Goal: Task Accomplishment & Management: Manage account settings

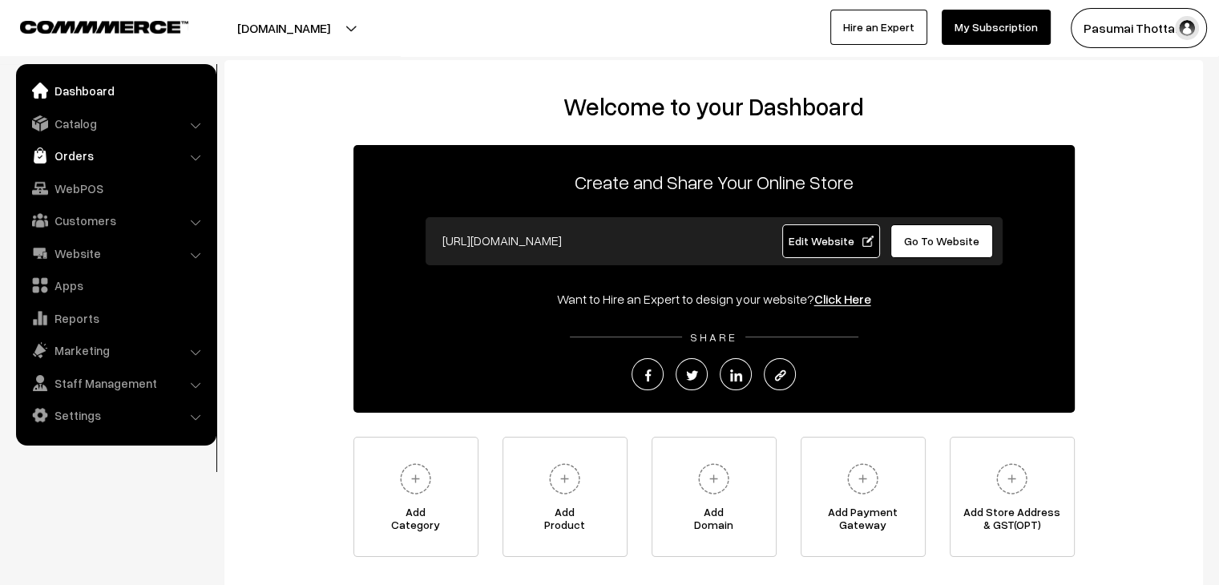
click at [87, 156] on link "Orders" at bounding box center [115, 155] width 191 height 29
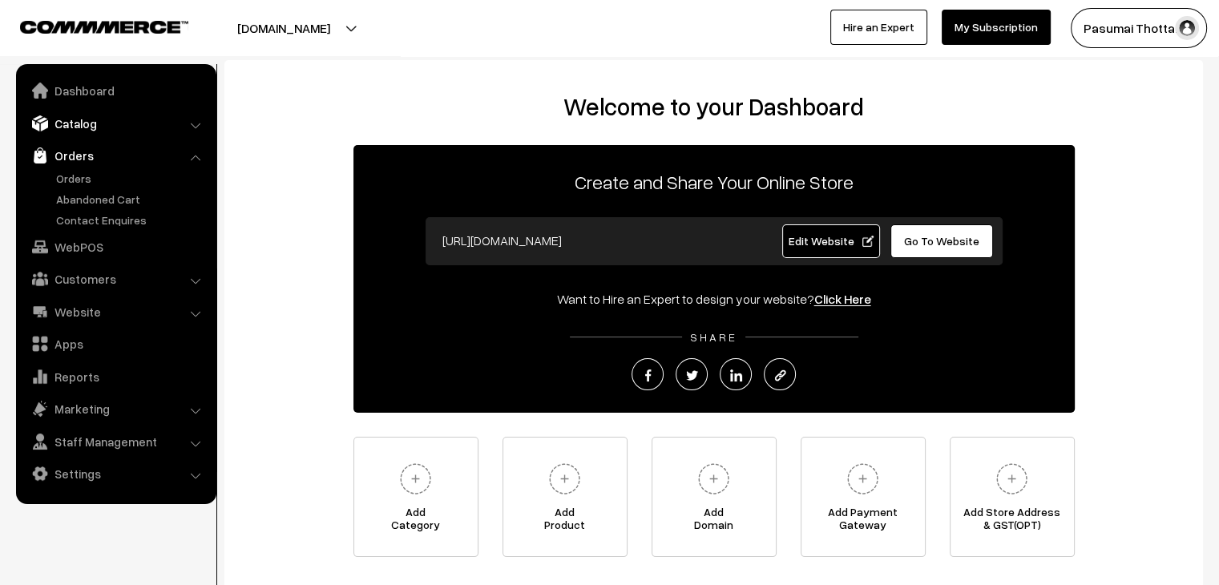
click at [88, 135] on link "Catalog" at bounding box center [115, 123] width 191 height 29
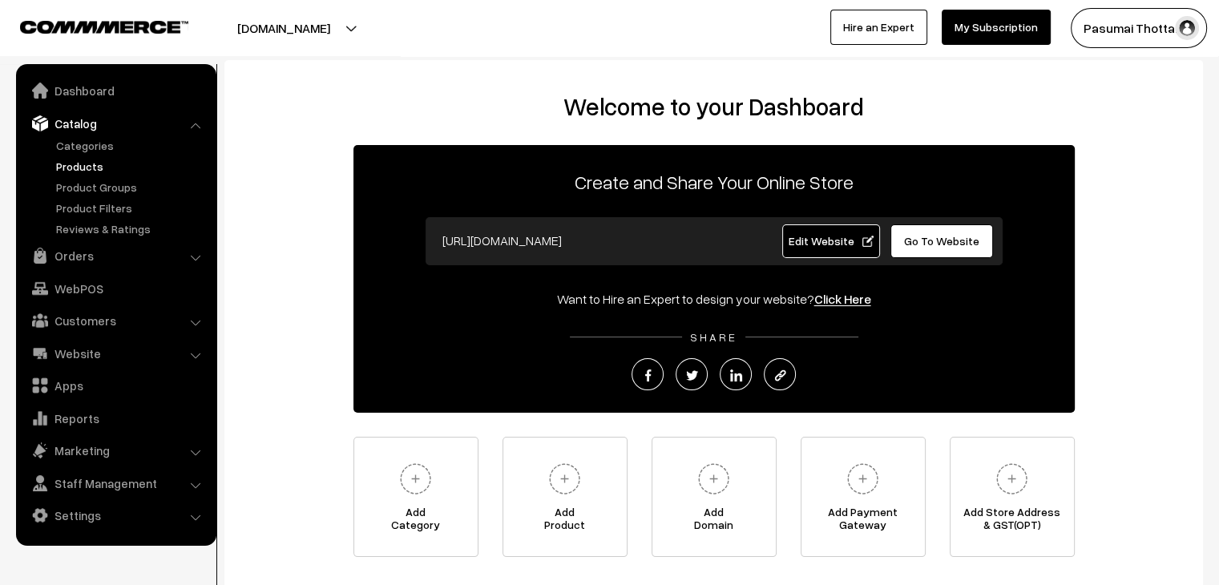
click at [93, 159] on link "Products" at bounding box center [131, 166] width 159 height 17
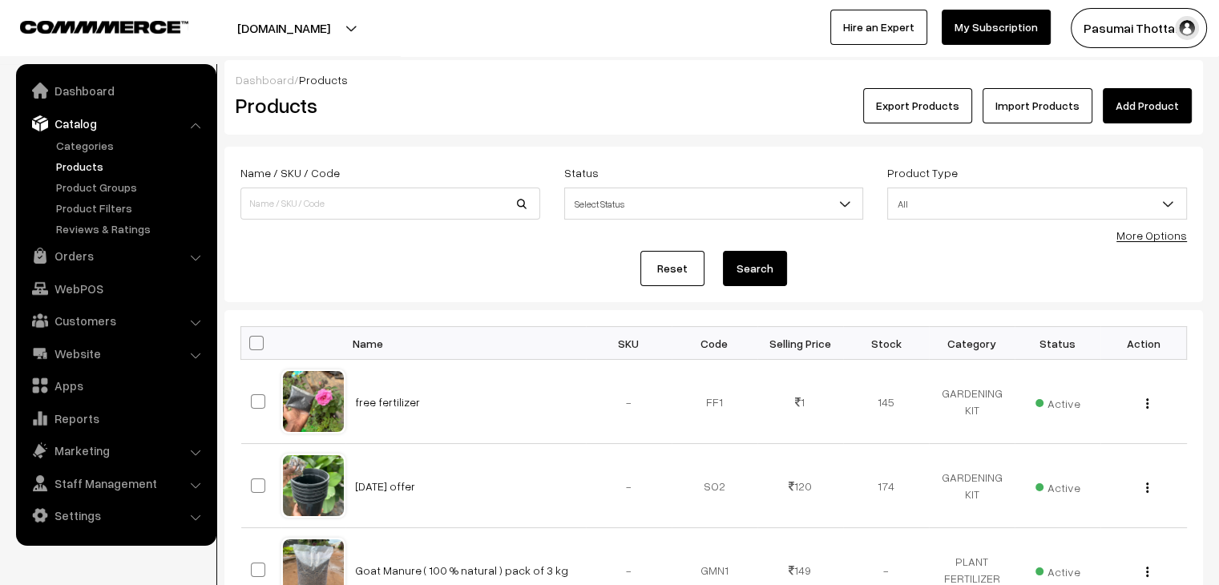
click at [1157, 99] on link "Add Product" at bounding box center [1146, 105] width 89 height 35
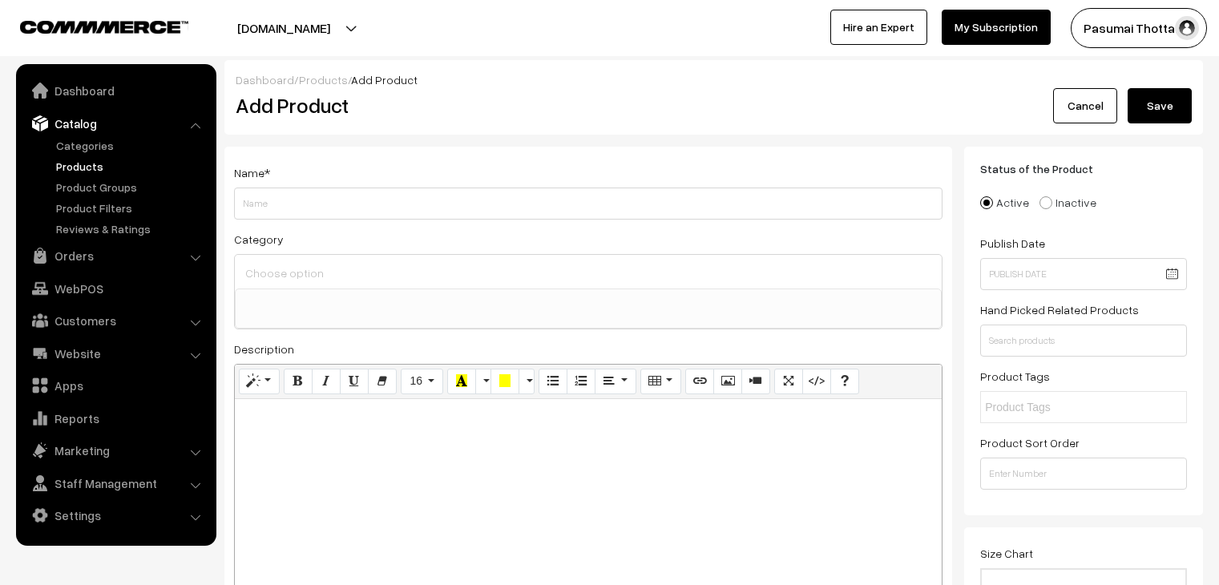
select select
type input "black pot offer"
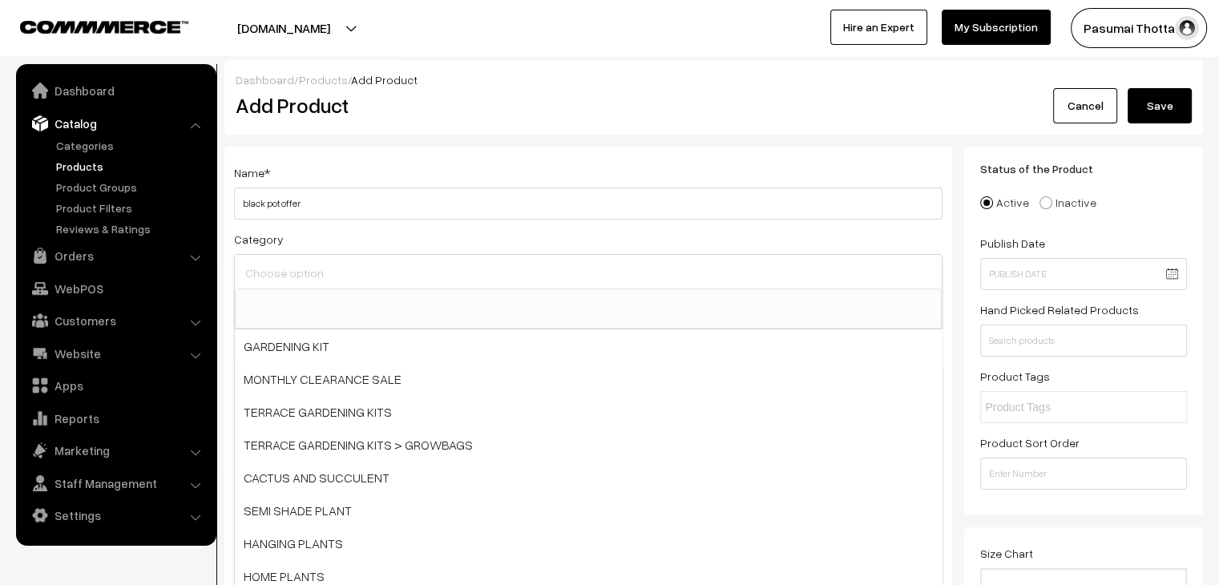
click at [334, 265] on input at bounding box center [588, 272] width 694 height 23
type input "pot"
click at [464, 261] on input "pot" at bounding box center [588, 272] width 694 height 23
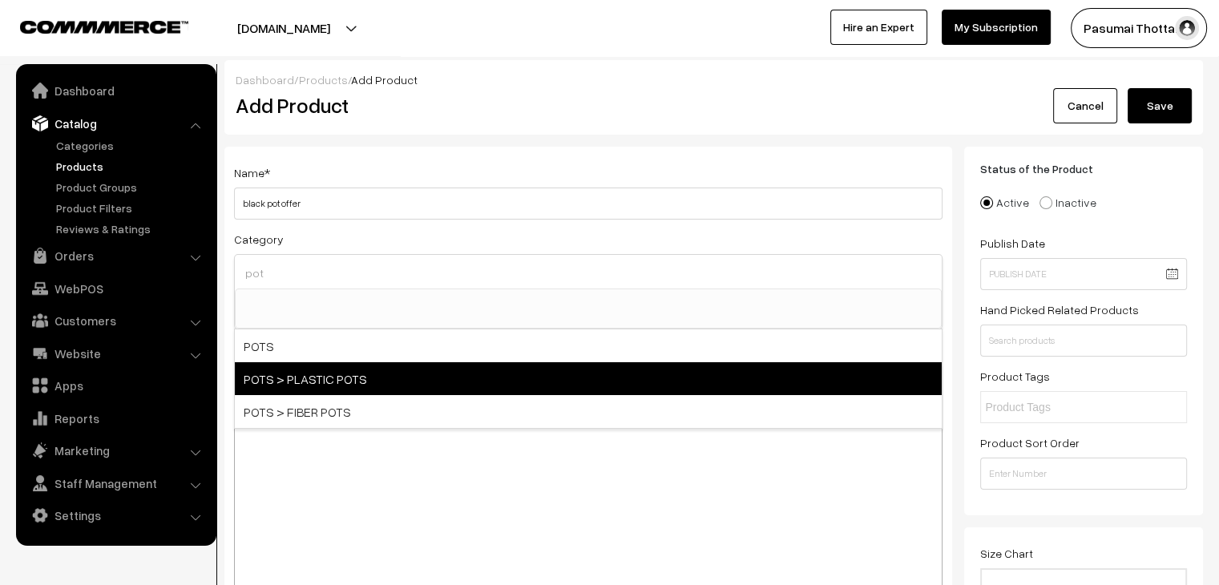
click at [312, 389] on span "POTS > PLASTIC POTS" at bounding box center [588, 378] width 707 height 33
select select "31"
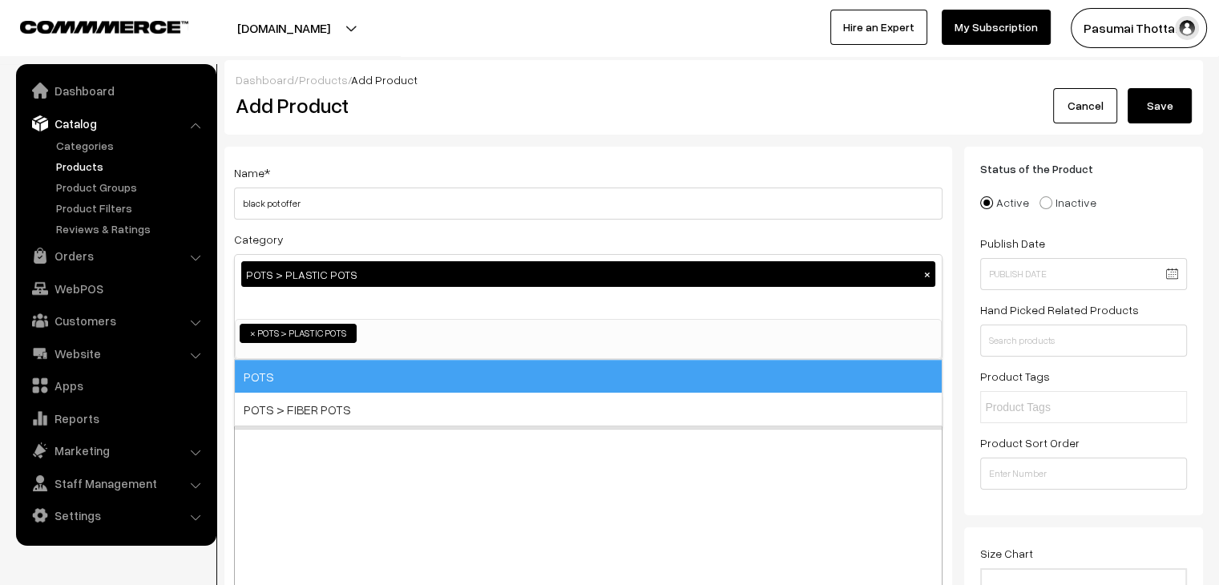
scroll to position [168, 0]
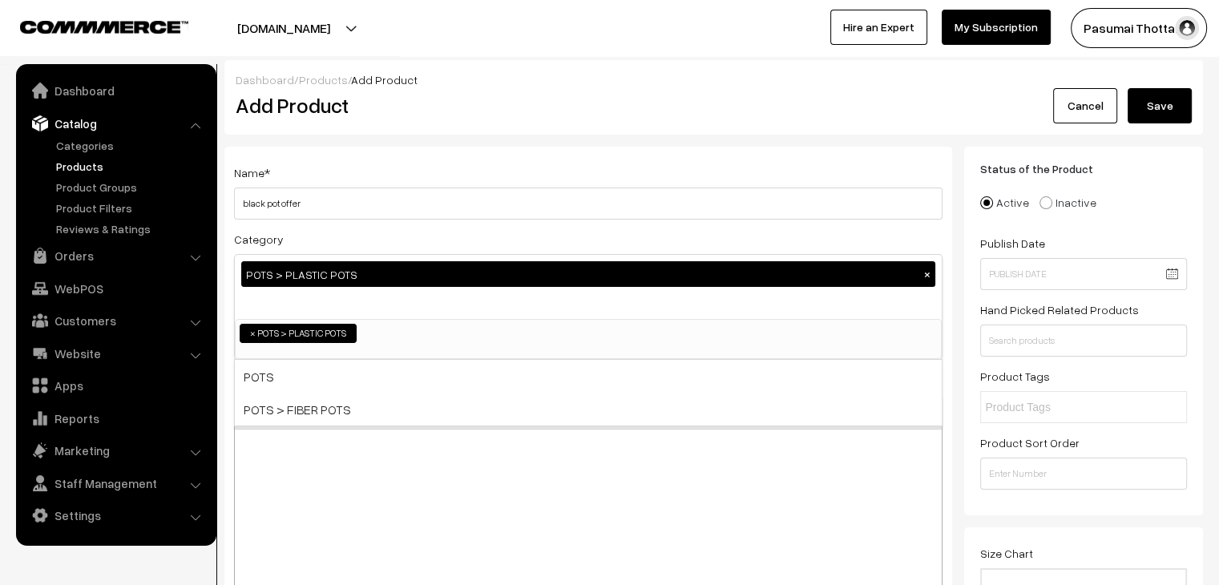
click at [337, 485] on div at bounding box center [588, 529] width 707 height 200
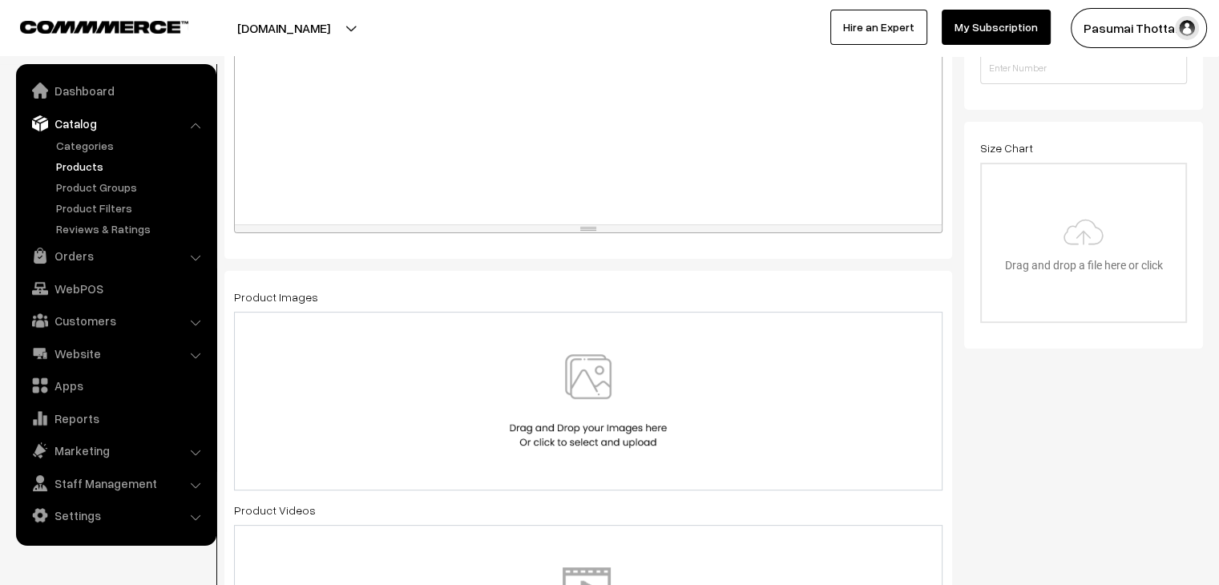
scroll to position [458, 0]
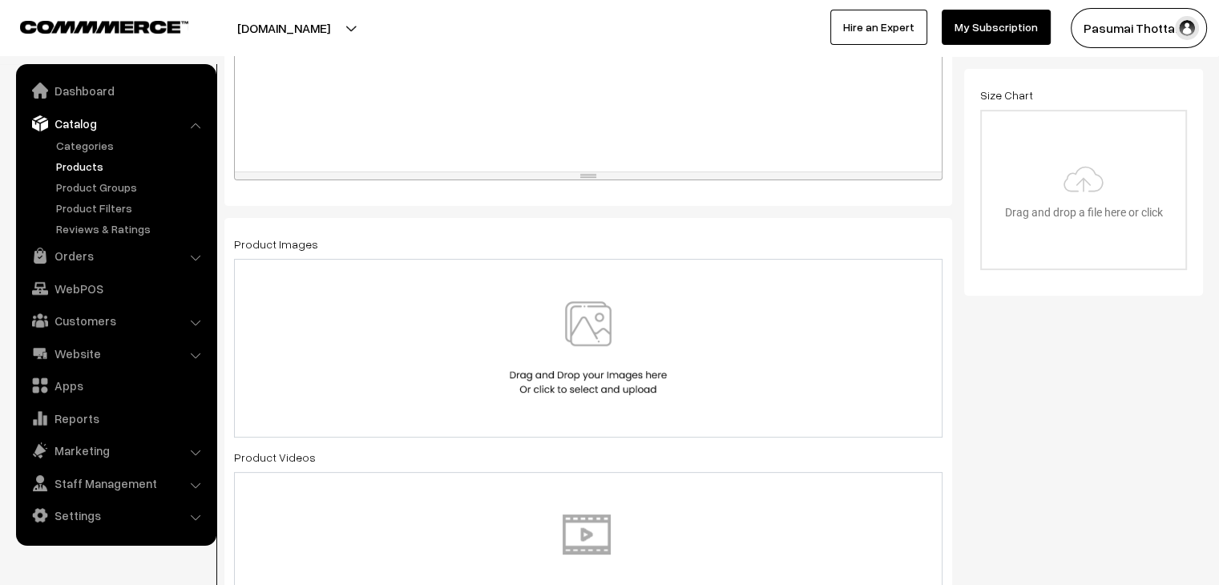
click at [524, 357] on img at bounding box center [588, 348] width 165 height 94
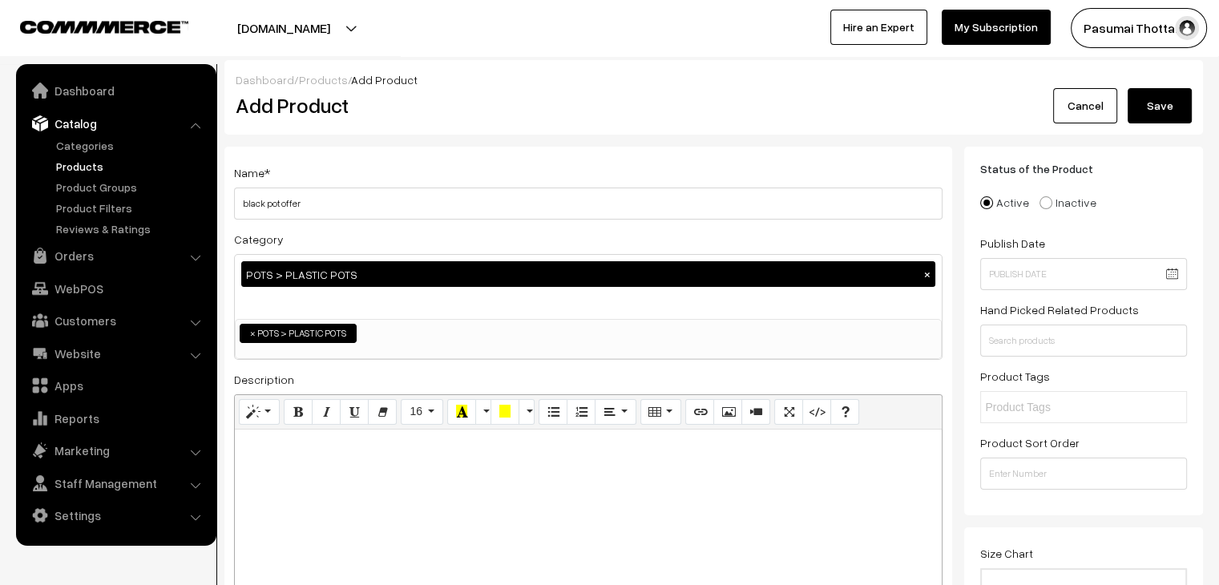
scroll to position [0, 0]
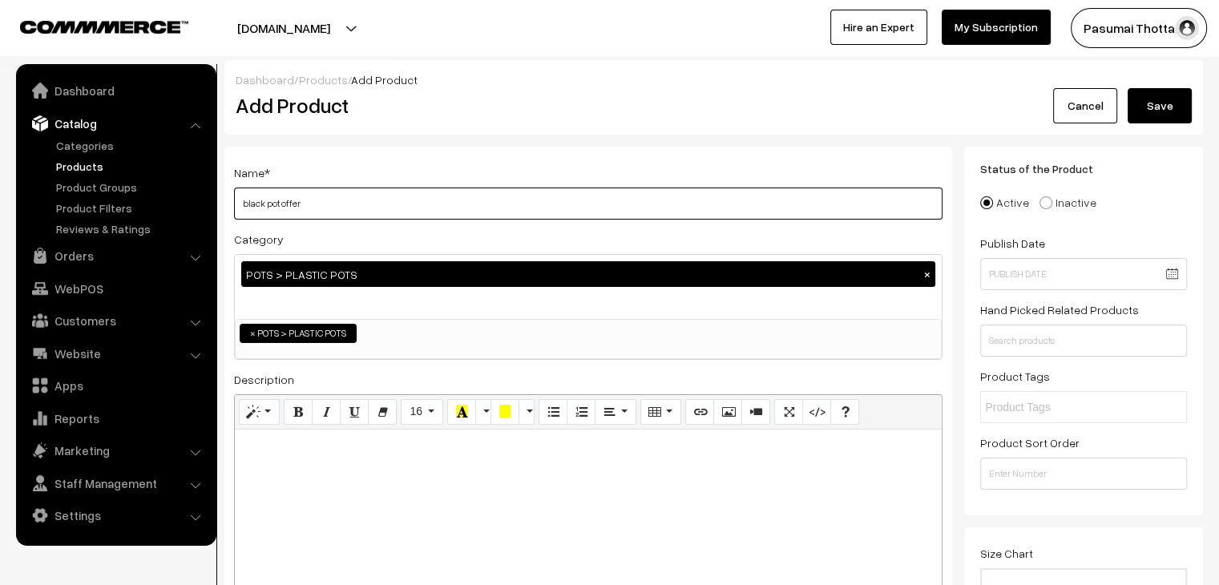
click at [425, 199] on input "black pot offer" at bounding box center [588, 203] width 708 height 32
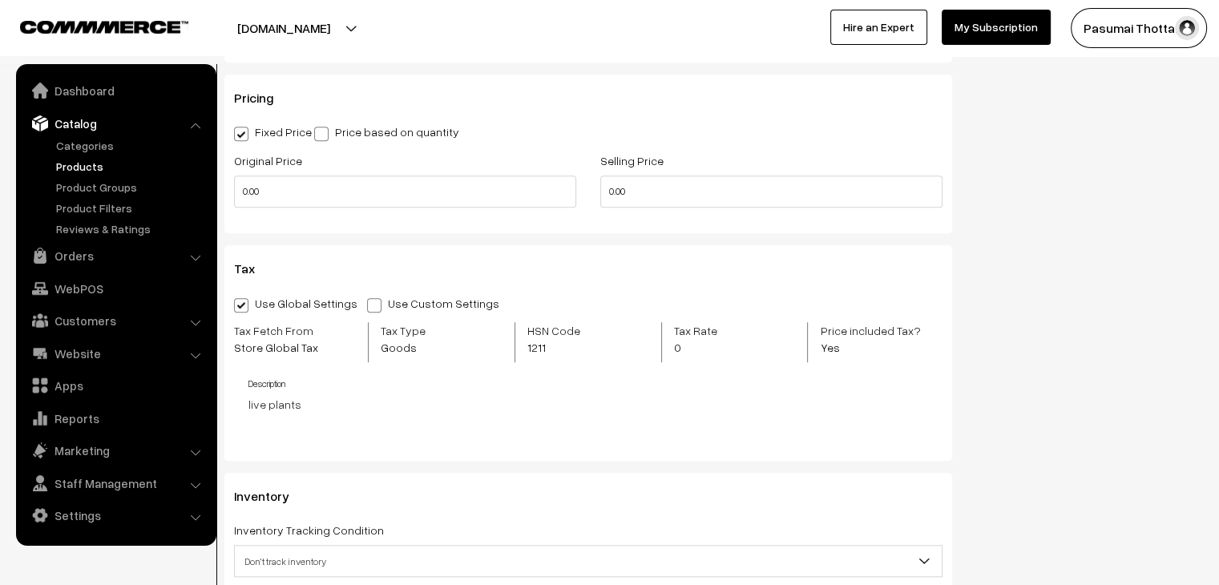
scroll to position [1323, 0]
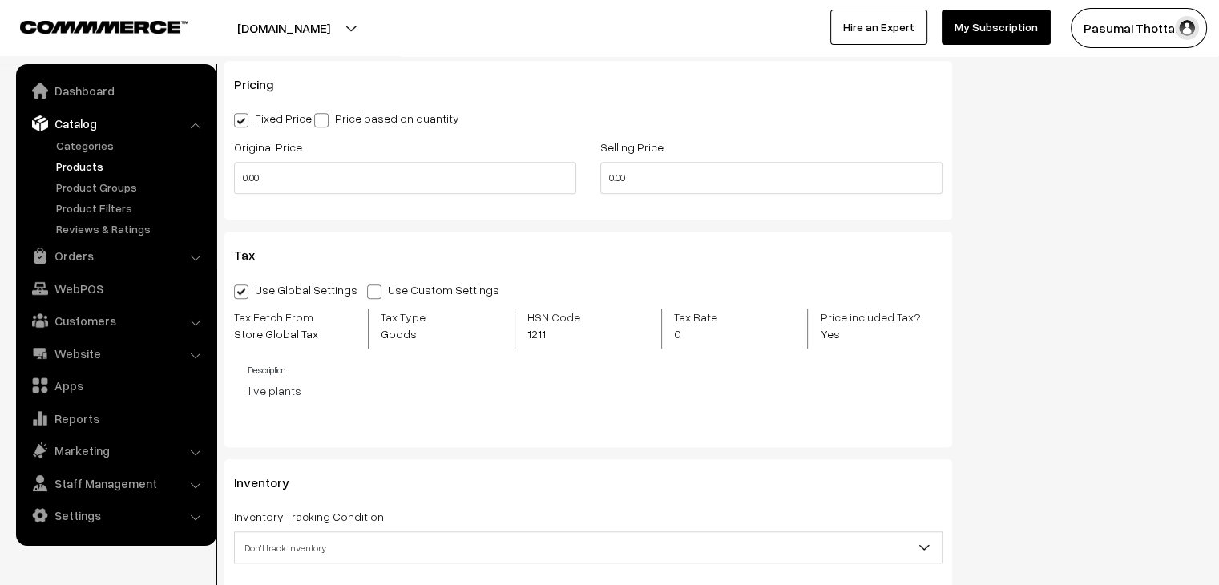
type input "black pot offer (set of 8 pots )"
click at [670, 179] on input "0.00" at bounding box center [771, 178] width 342 height 32
type input "0"
type input "549"
click at [378, 184] on input "0.00" at bounding box center [405, 178] width 342 height 32
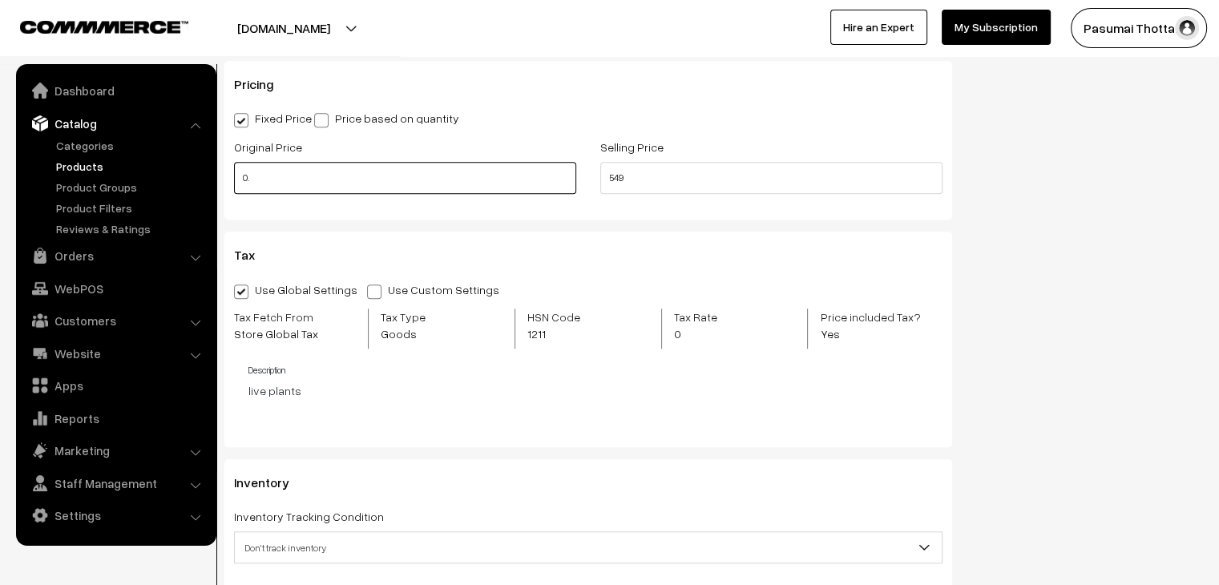
type input "0"
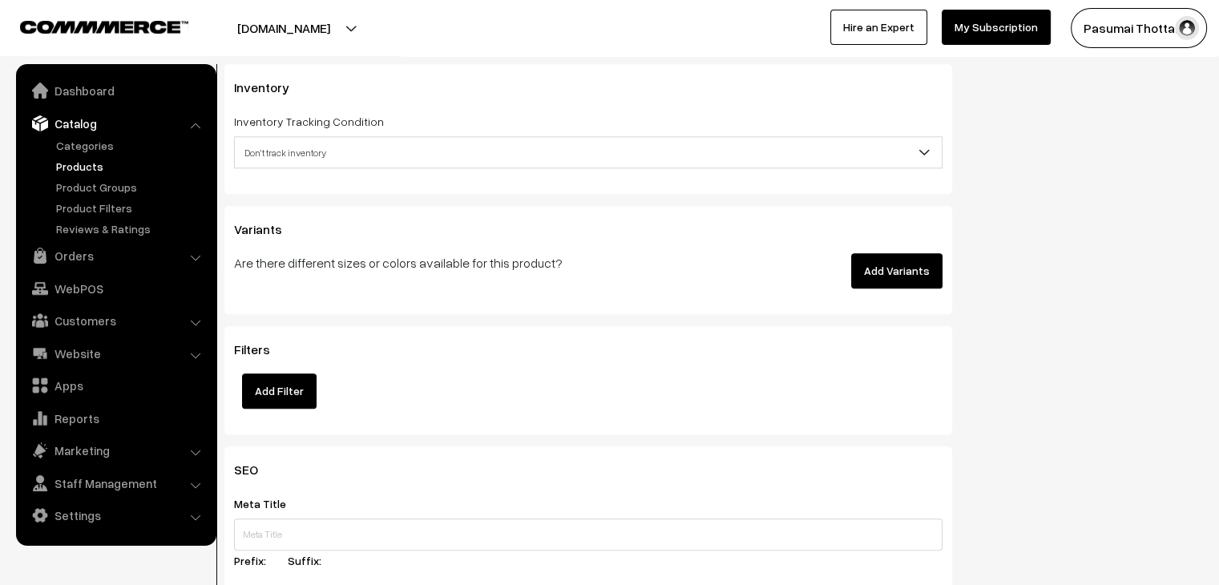
scroll to position [1711, 0]
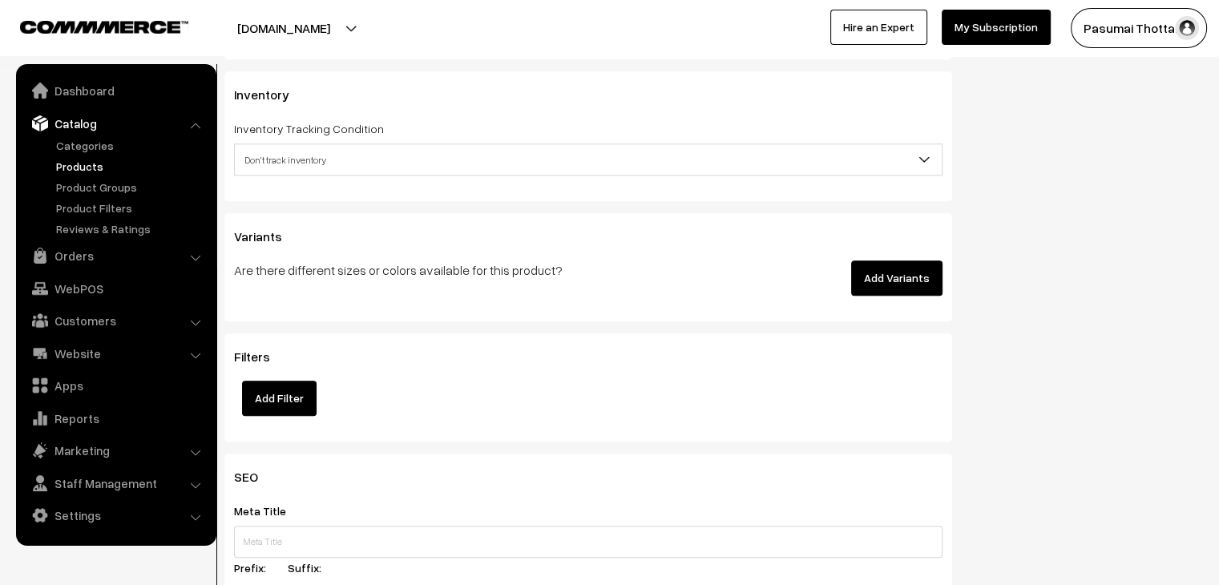
type input "999"
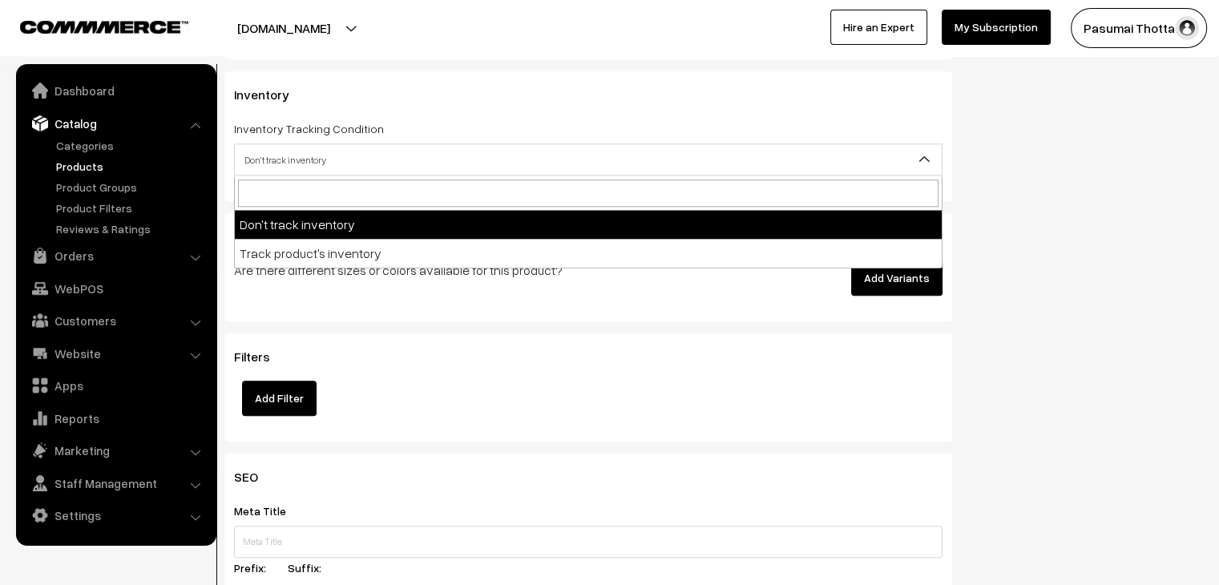
click at [400, 166] on span "Don't track inventory" at bounding box center [588, 160] width 707 height 28
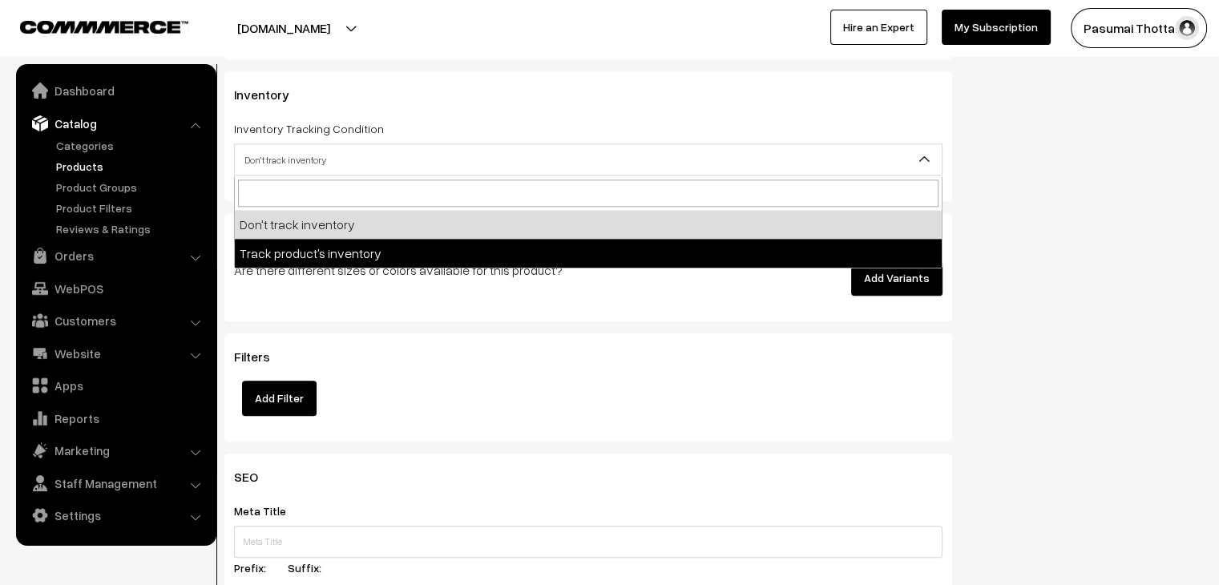
select select "2"
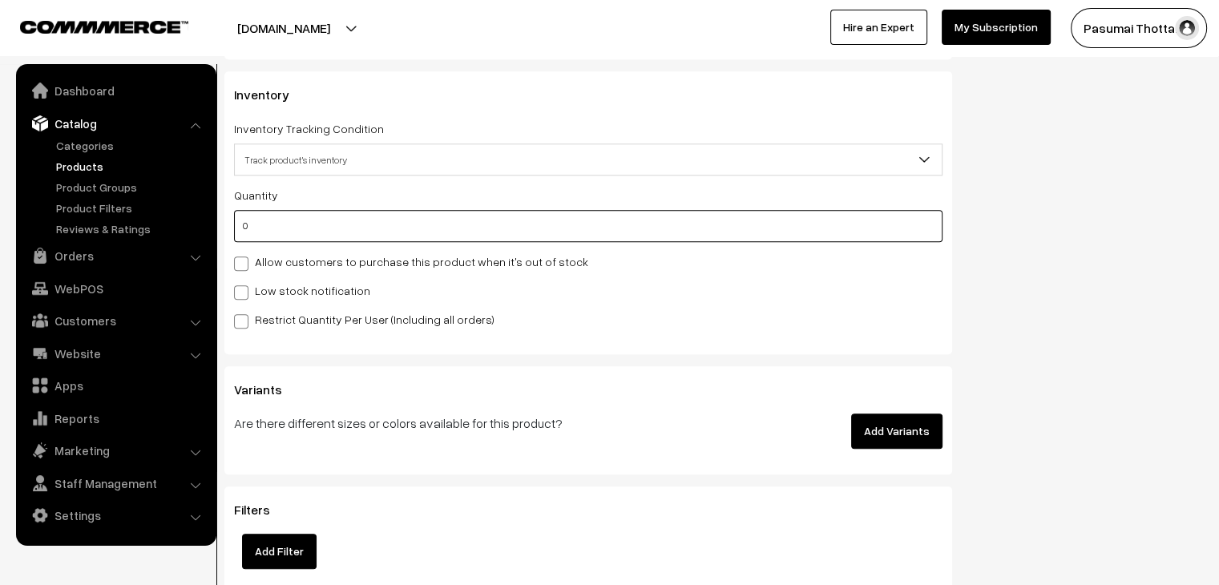
click at [244, 235] on input "0" at bounding box center [588, 226] width 708 height 32
type input "25"
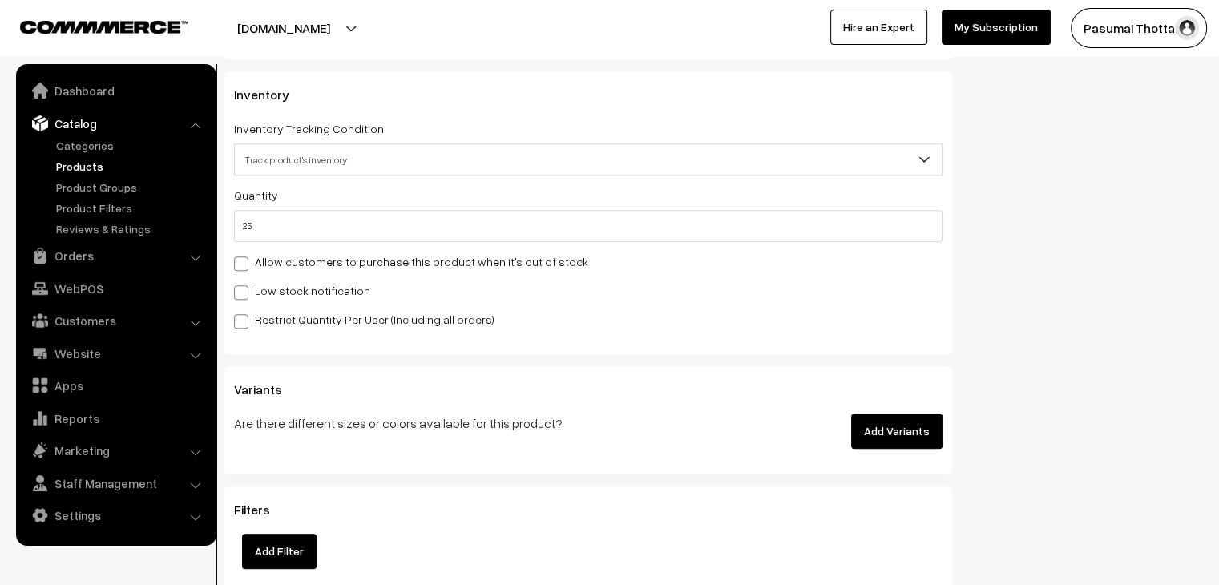
click at [244, 324] on span at bounding box center [241, 321] width 14 height 14
click at [244, 324] on input "Restrict Quantity Per User (Including all orders)" at bounding box center [239, 318] width 10 height 10
checkbox input "true"
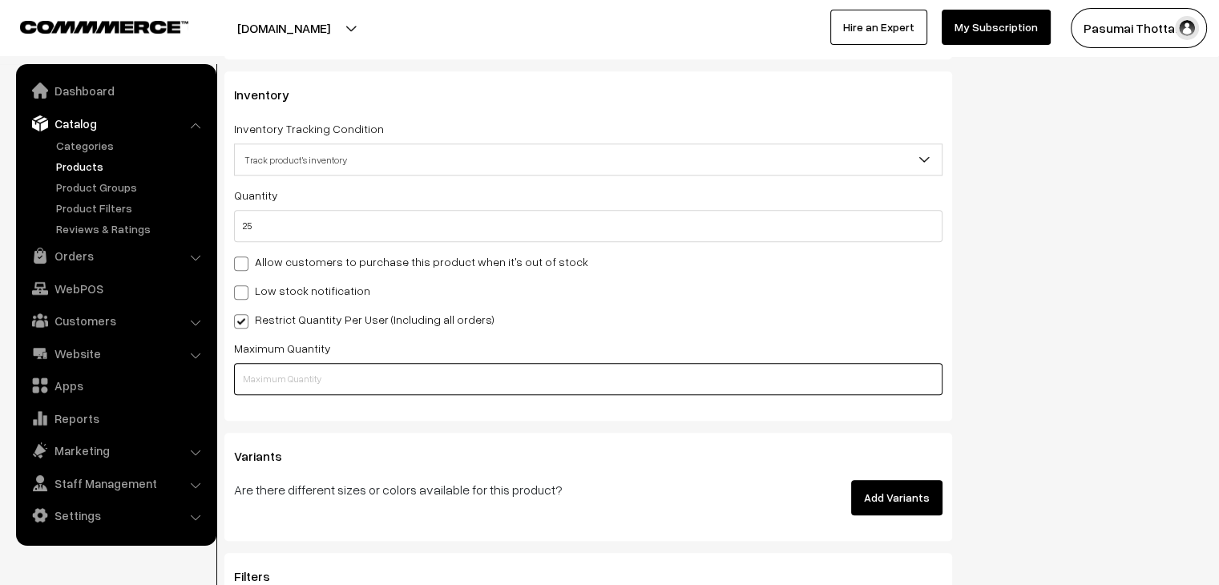
click at [250, 384] on input "text" at bounding box center [588, 379] width 708 height 32
type input "1"
drag, startPoint x: 1077, startPoint y: 220, endPoint x: 1213, endPoint y: 331, distance: 175.4
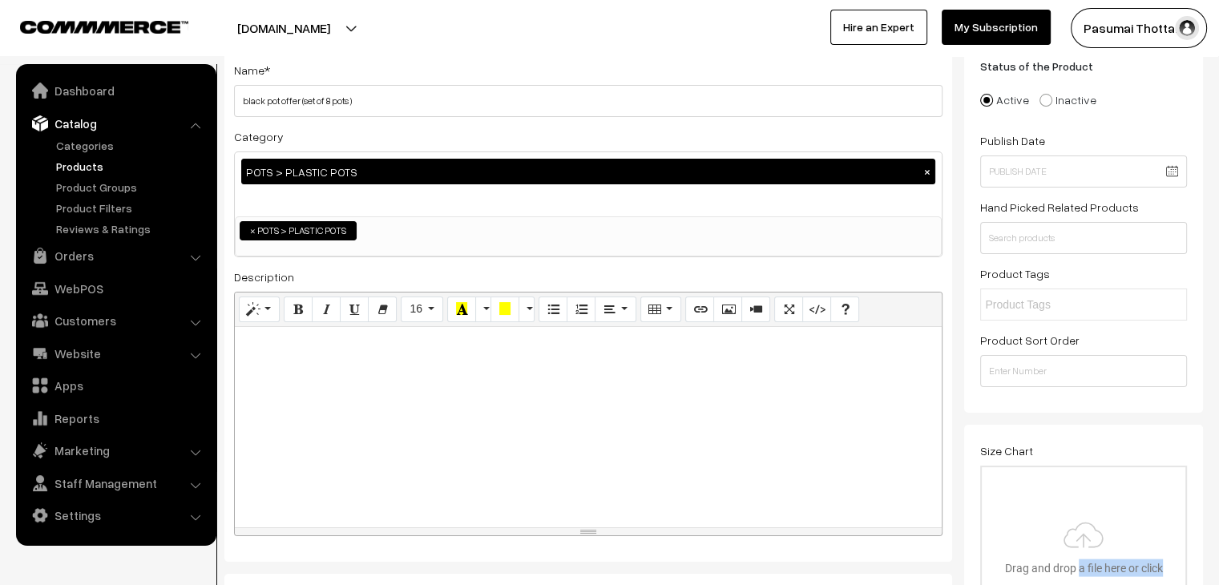
scroll to position [0, 0]
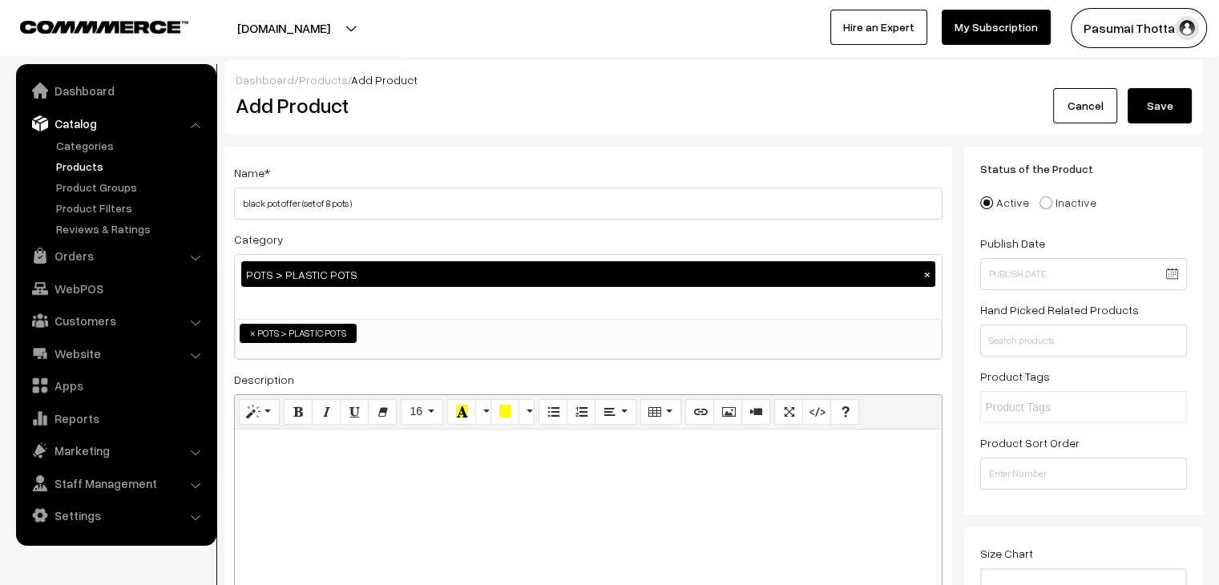
click at [1157, 97] on button "Save" at bounding box center [1159, 105] width 64 height 35
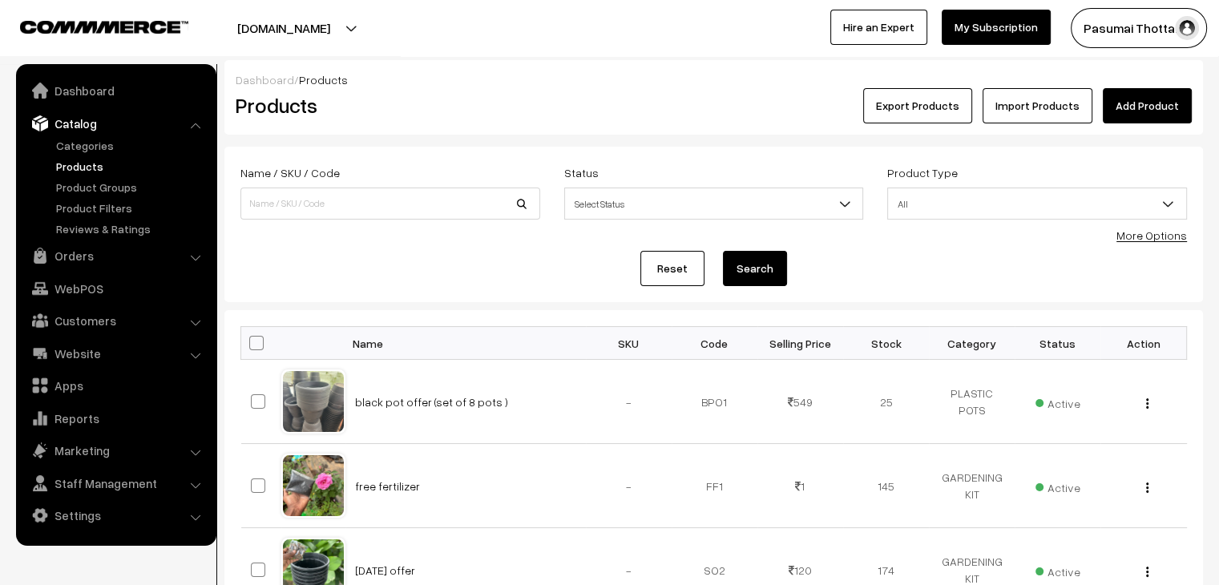
click at [86, 126] on link "Catalog" at bounding box center [115, 123] width 191 height 29
click at [74, 259] on link "Orders" at bounding box center [115, 255] width 191 height 29
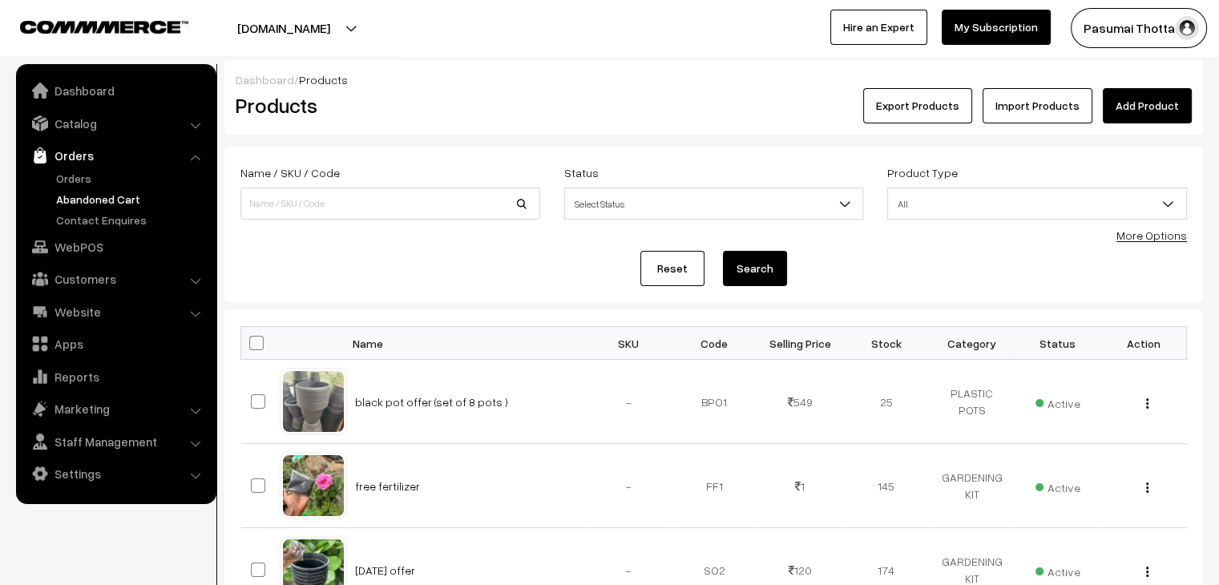
click at [99, 196] on link "Abandoned Cart" at bounding box center [131, 199] width 159 height 17
click at [998, 491] on td "GARDENING KIT" at bounding box center [972, 486] width 86 height 84
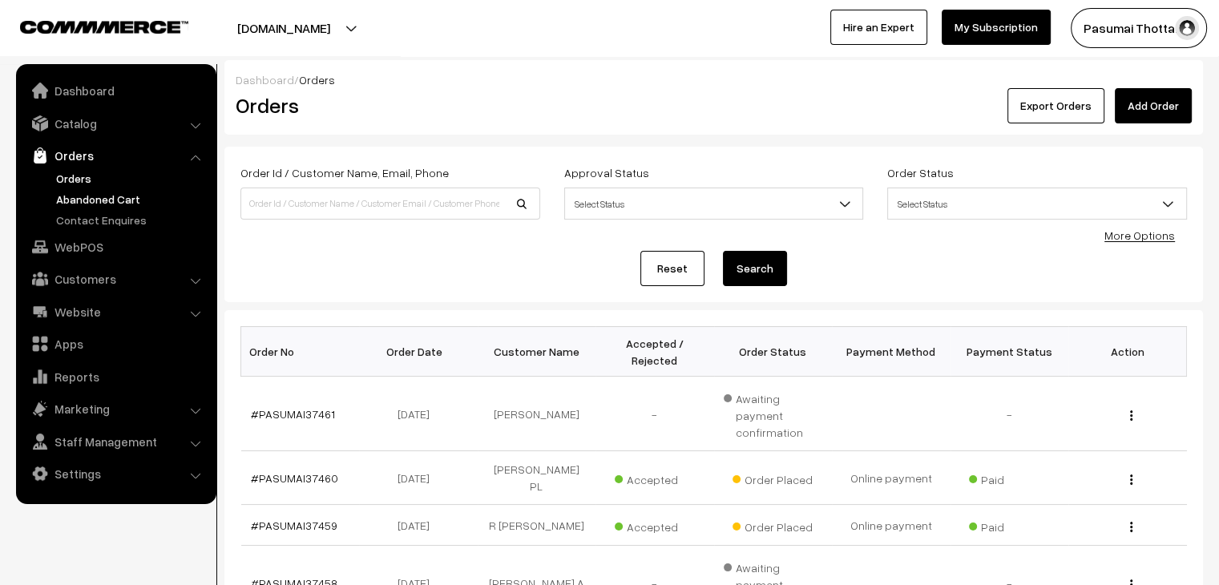
click at [107, 206] on link "Abandoned Cart" at bounding box center [131, 199] width 159 height 17
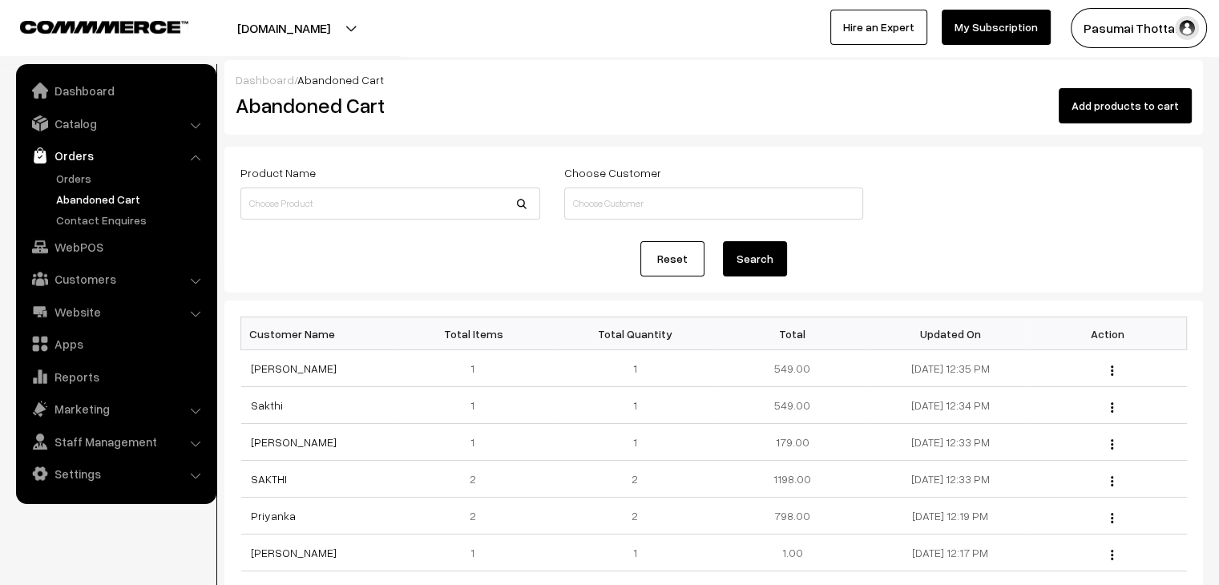
click at [107, 206] on link "Abandoned Cart" at bounding box center [131, 199] width 159 height 17
click at [227, 8] on button "[DOMAIN_NAME]" at bounding box center [283, 28] width 205 height 40
click at [89, 119] on link "Catalog" at bounding box center [115, 123] width 191 height 29
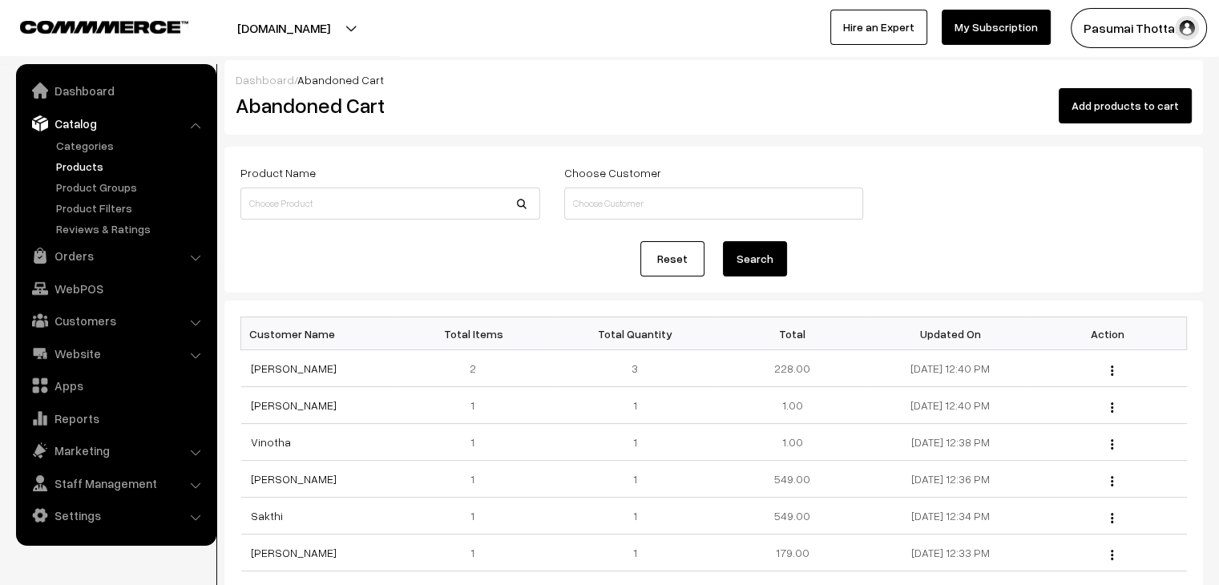
click at [81, 165] on link "Products" at bounding box center [131, 166] width 159 height 17
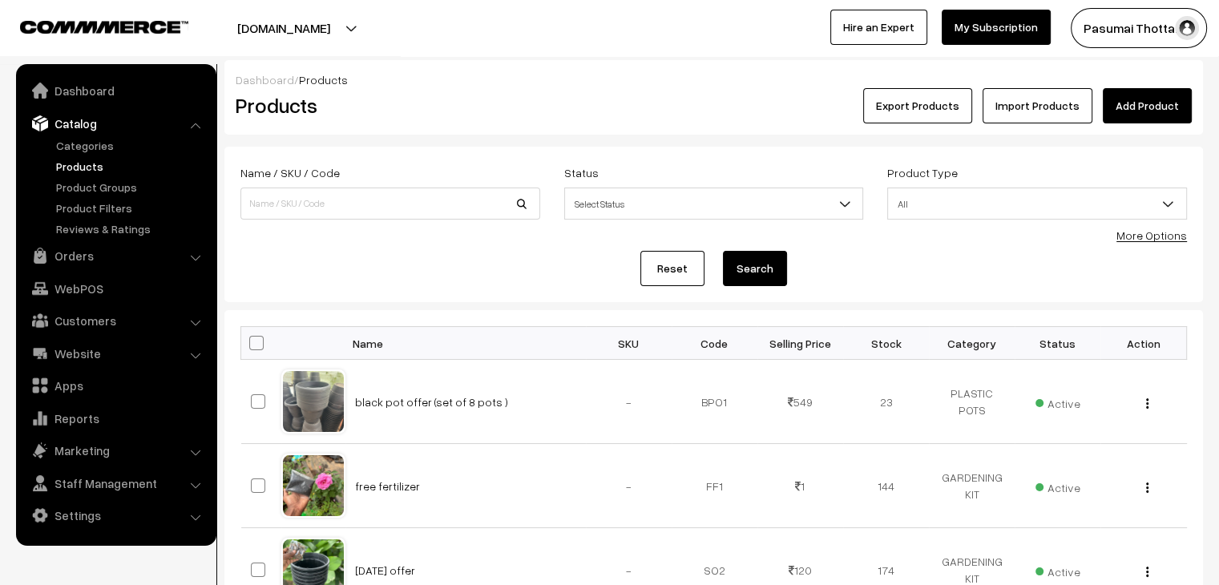
click at [78, 124] on link "Catalog" at bounding box center [115, 123] width 191 height 29
click at [87, 267] on link "Orders" at bounding box center [115, 255] width 191 height 29
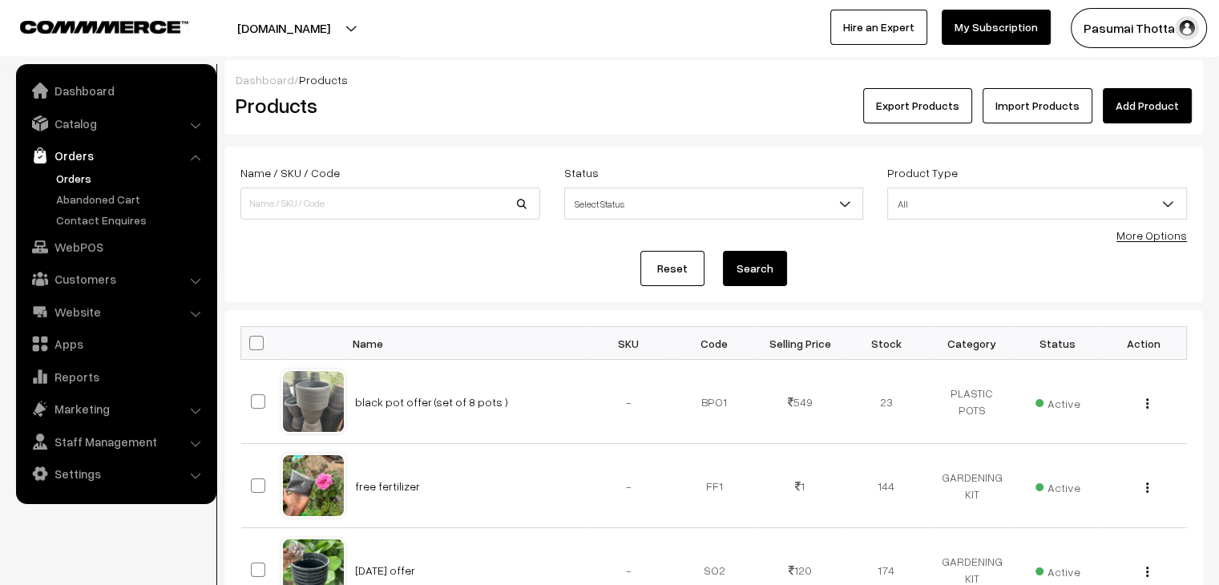
click at [81, 179] on link "Orders" at bounding box center [131, 178] width 159 height 17
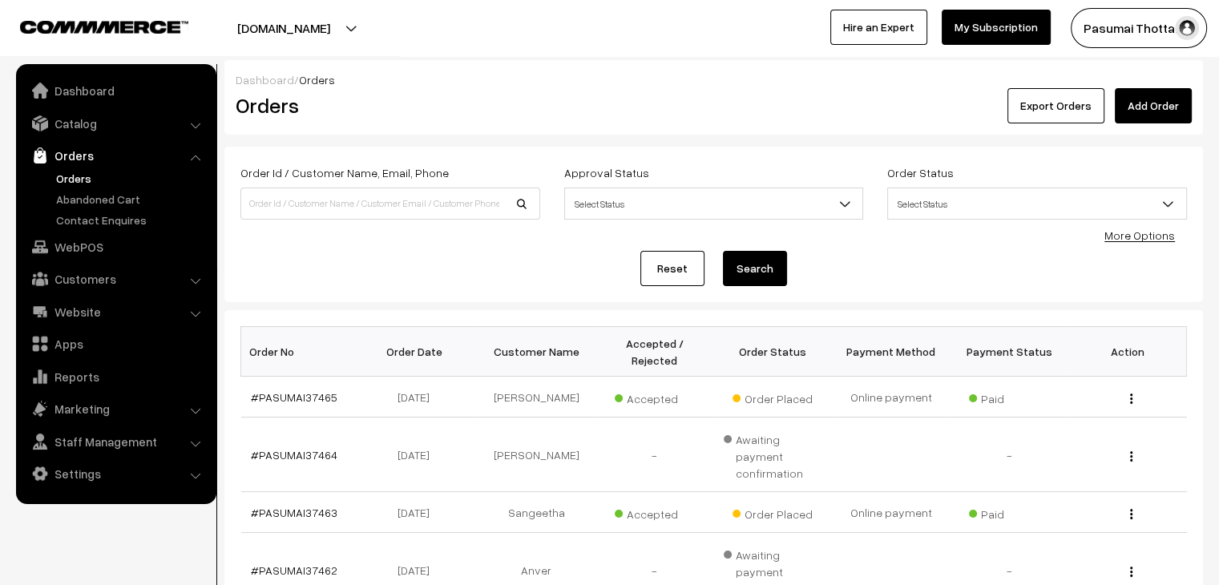
click at [83, 179] on link "Orders" at bounding box center [131, 178] width 159 height 17
click at [228, 308] on div "Dashboard / Orders Orders Export Orders Add Order Order Id / Customer Name, Ema…" at bounding box center [713, 528] width 978 height 936
click at [285, 390] on link "#PASUMAI37465" at bounding box center [294, 397] width 87 height 14
click at [77, 122] on link "Catalog" at bounding box center [115, 123] width 191 height 29
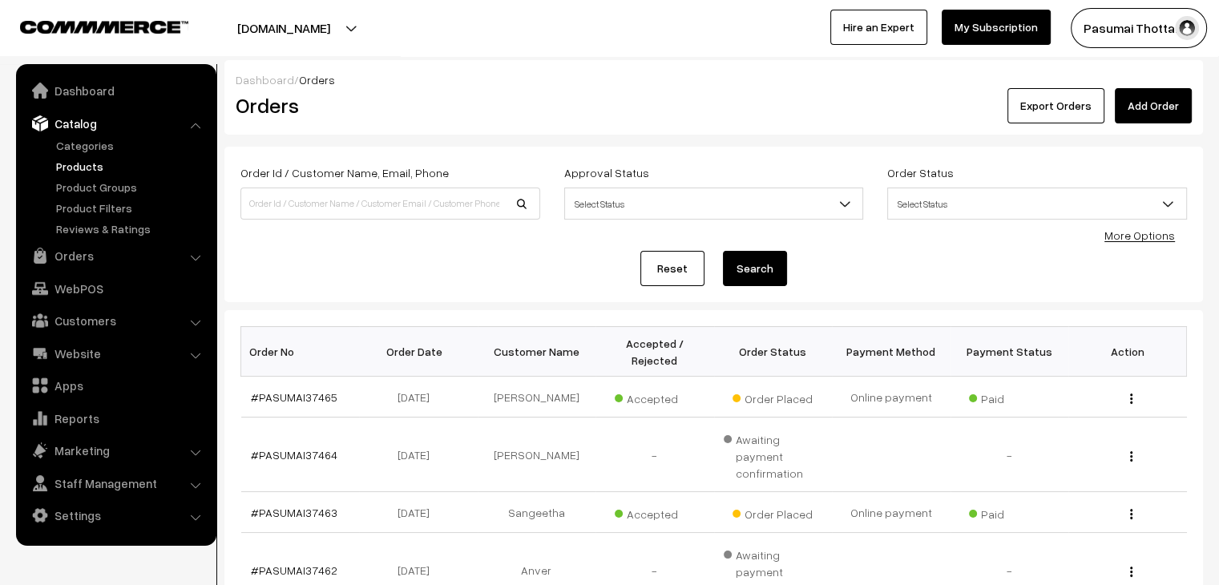
click at [83, 163] on link "Products" at bounding box center [131, 166] width 159 height 17
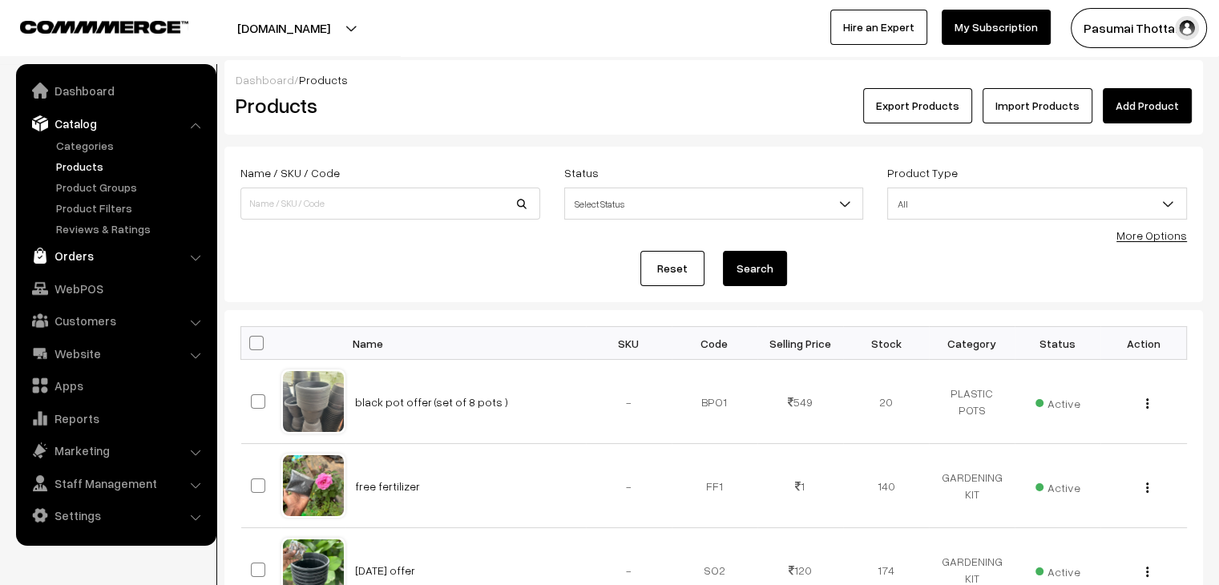
click at [67, 268] on link "Orders" at bounding box center [115, 255] width 191 height 29
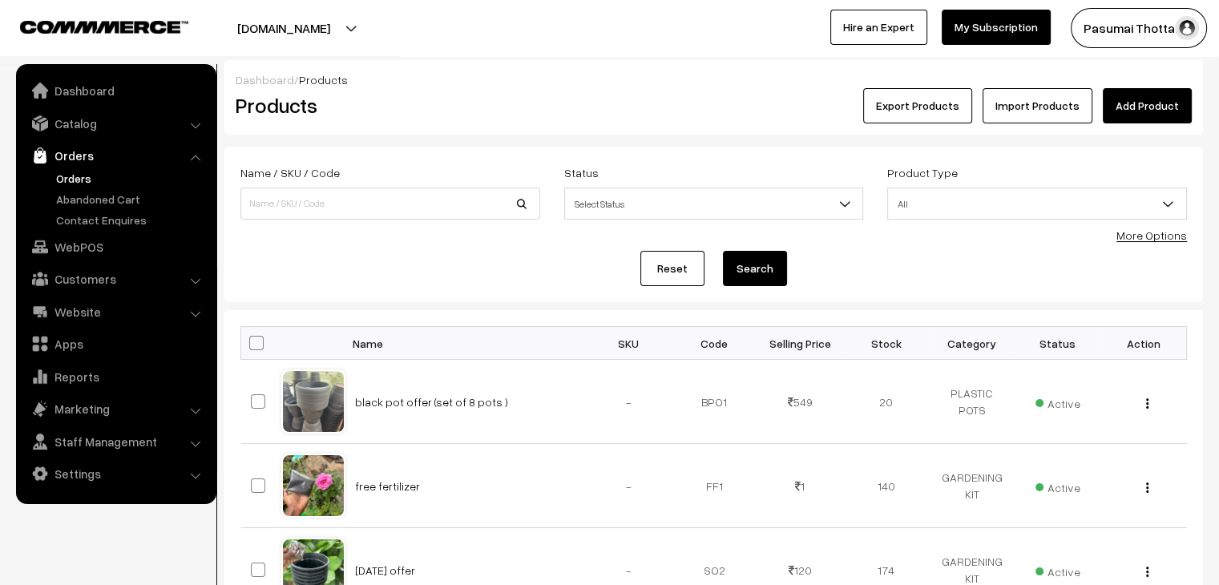
click at [69, 177] on link "Orders" at bounding box center [131, 178] width 159 height 17
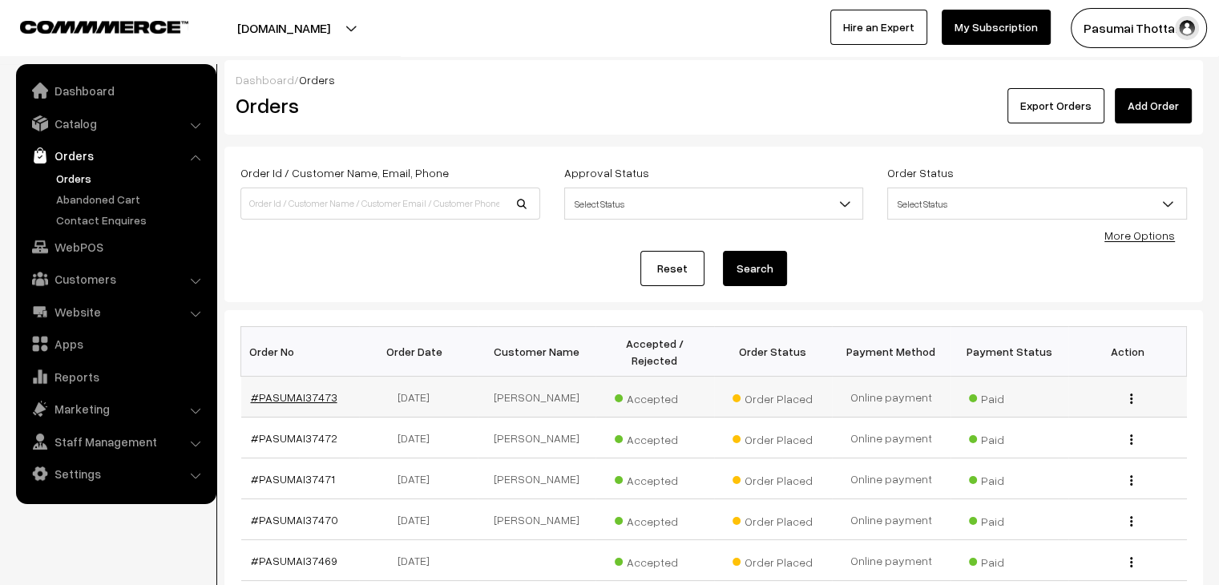
click at [272, 390] on link "#PASUMAI37473" at bounding box center [294, 397] width 87 height 14
click at [322, 431] on link "#PASUMAI37472" at bounding box center [294, 438] width 87 height 14
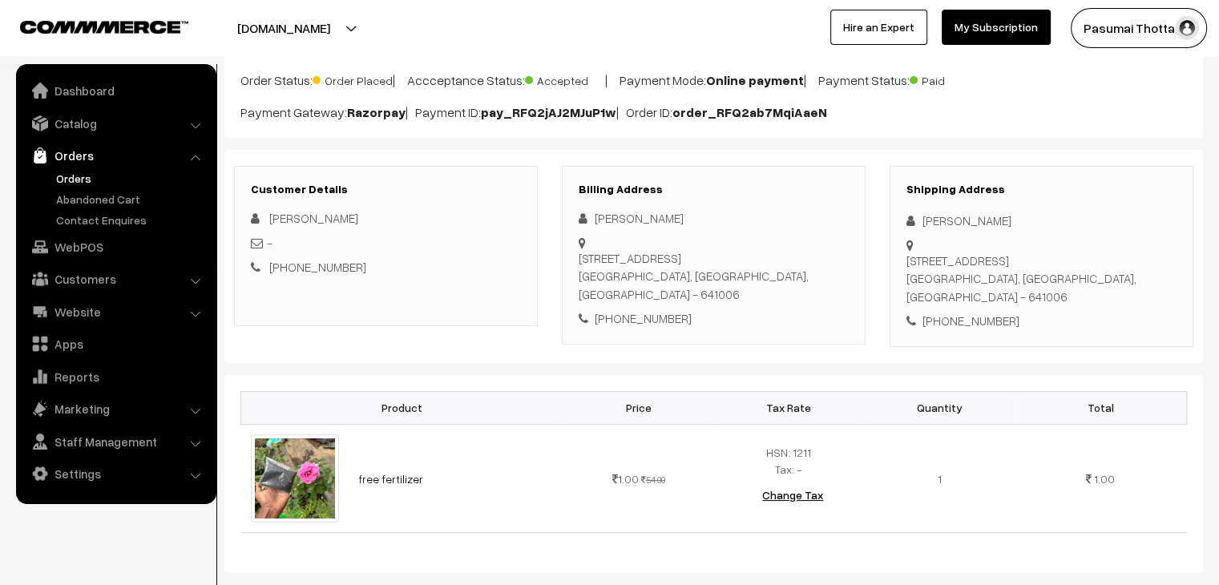
scroll to position [224, 0]
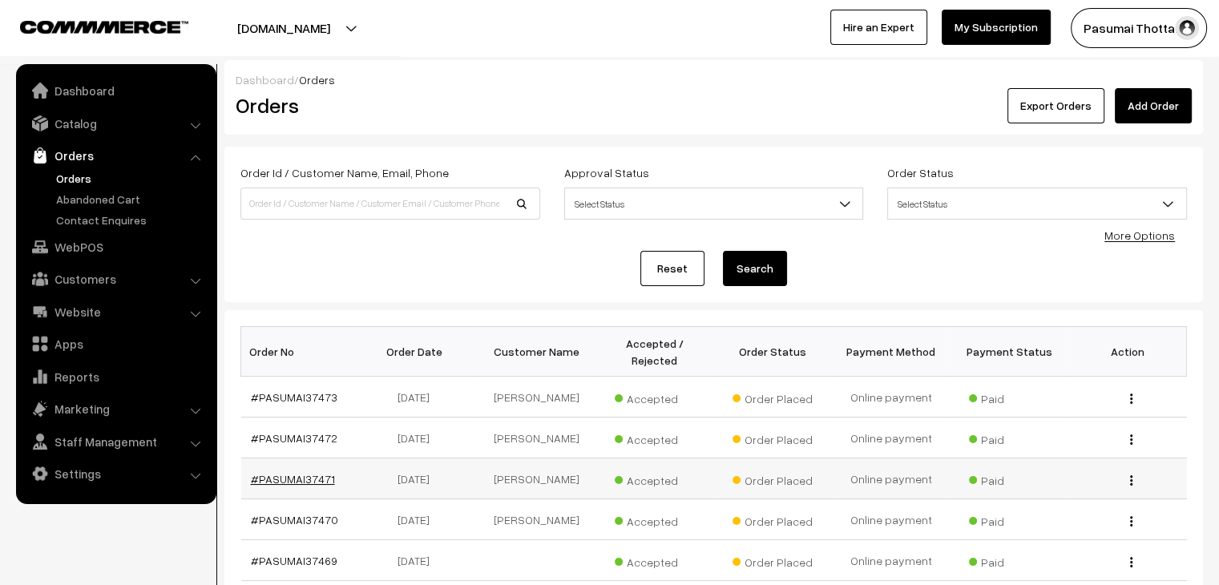
click at [298, 472] on link "#PASUMAI37471" at bounding box center [293, 479] width 84 height 14
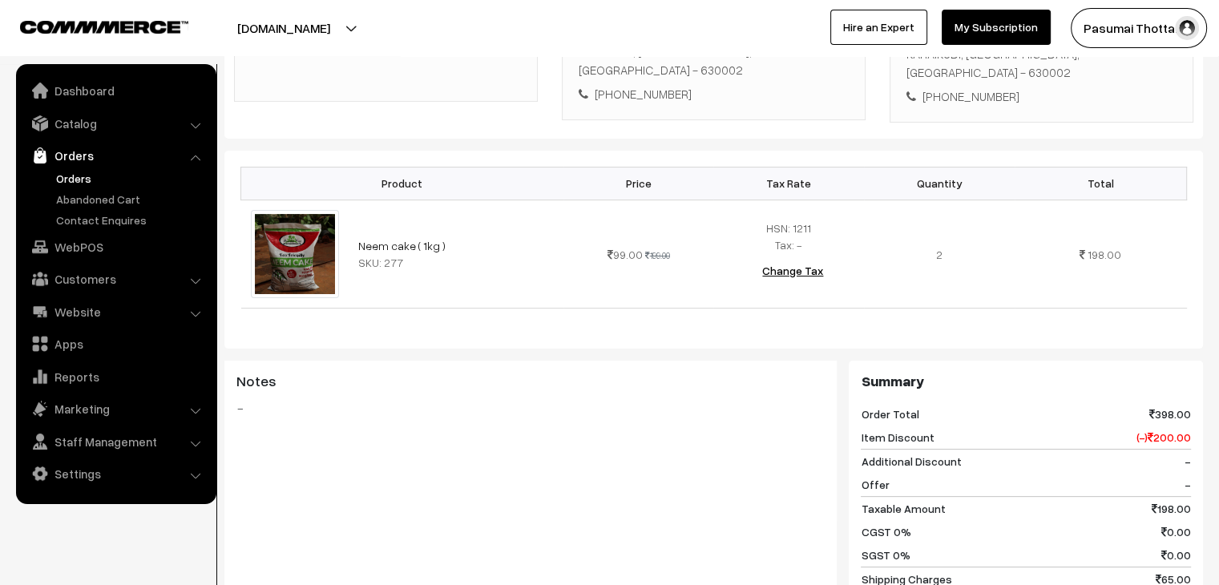
scroll to position [353, 0]
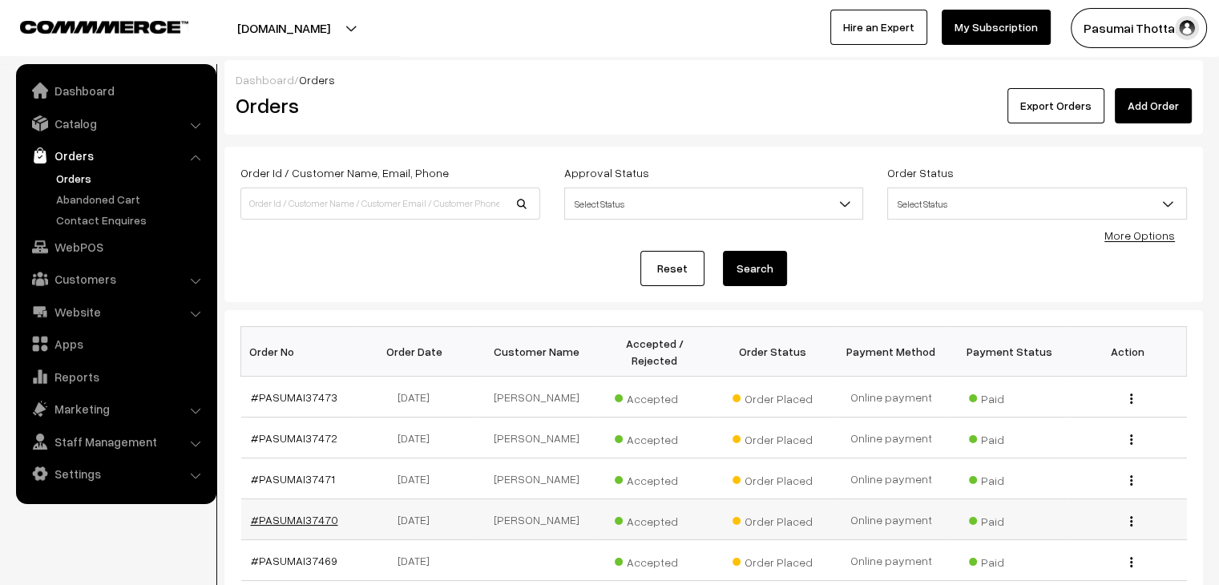
click at [270, 513] on link "#PASUMAI37470" at bounding box center [294, 520] width 87 height 14
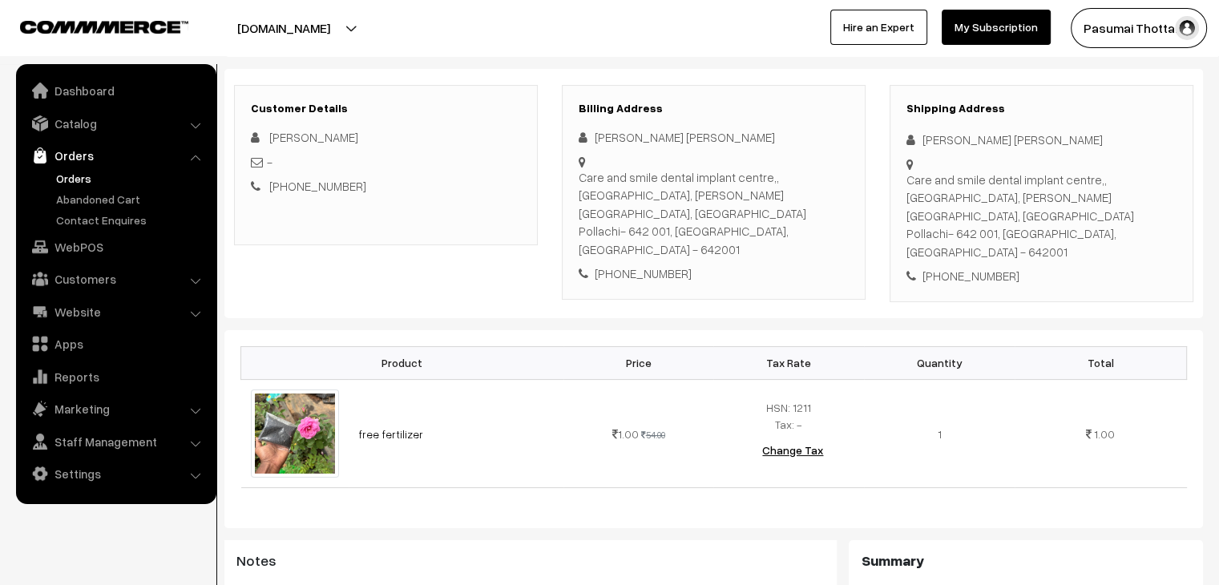
scroll to position [320, 0]
